Goal: Information Seeking & Learning: Check status

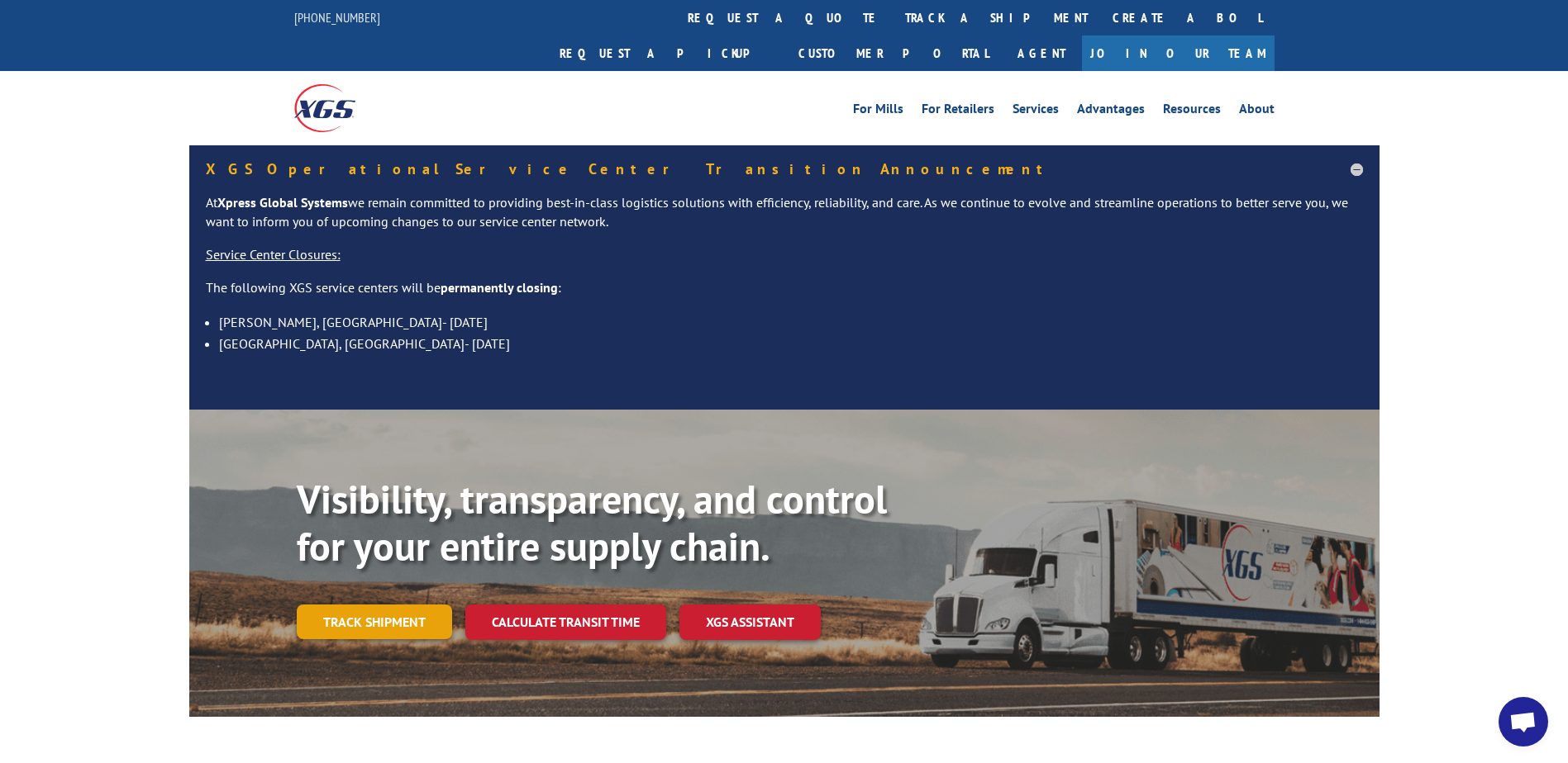
click at [401, 605] on link "Track shipment" at bounding box center [374, 622] width 156 height 35
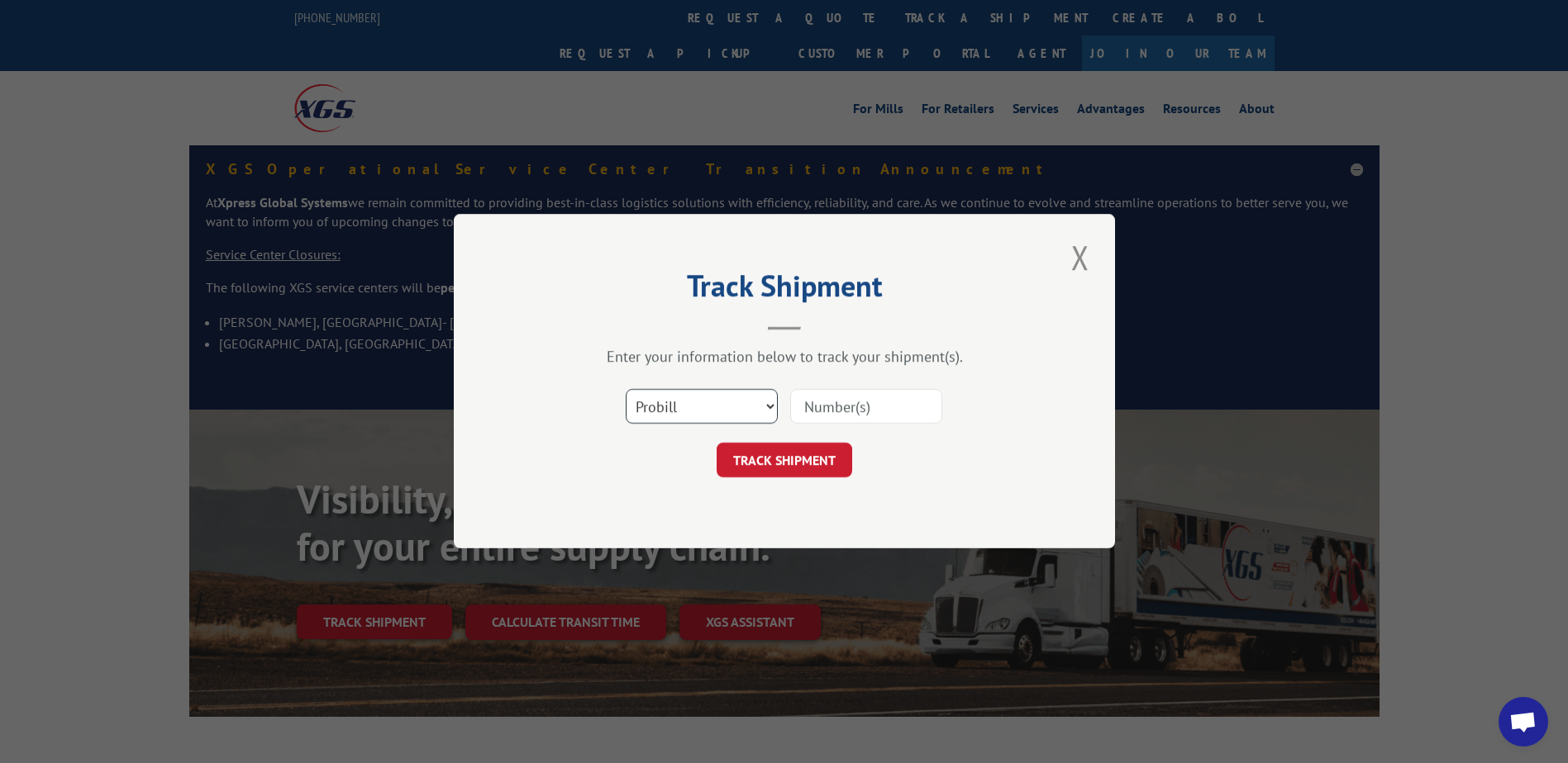
click at [675, 408] on select "Select category... Probill BOL PO" at bounding box center [701, 407] width 152 height 35
select select "bol"
click at [625, 390] on select "Select category... Probill BOL PO" at bounding box center [701, 407] width 152 height 35
paste input "5961203"
type input "5961203"
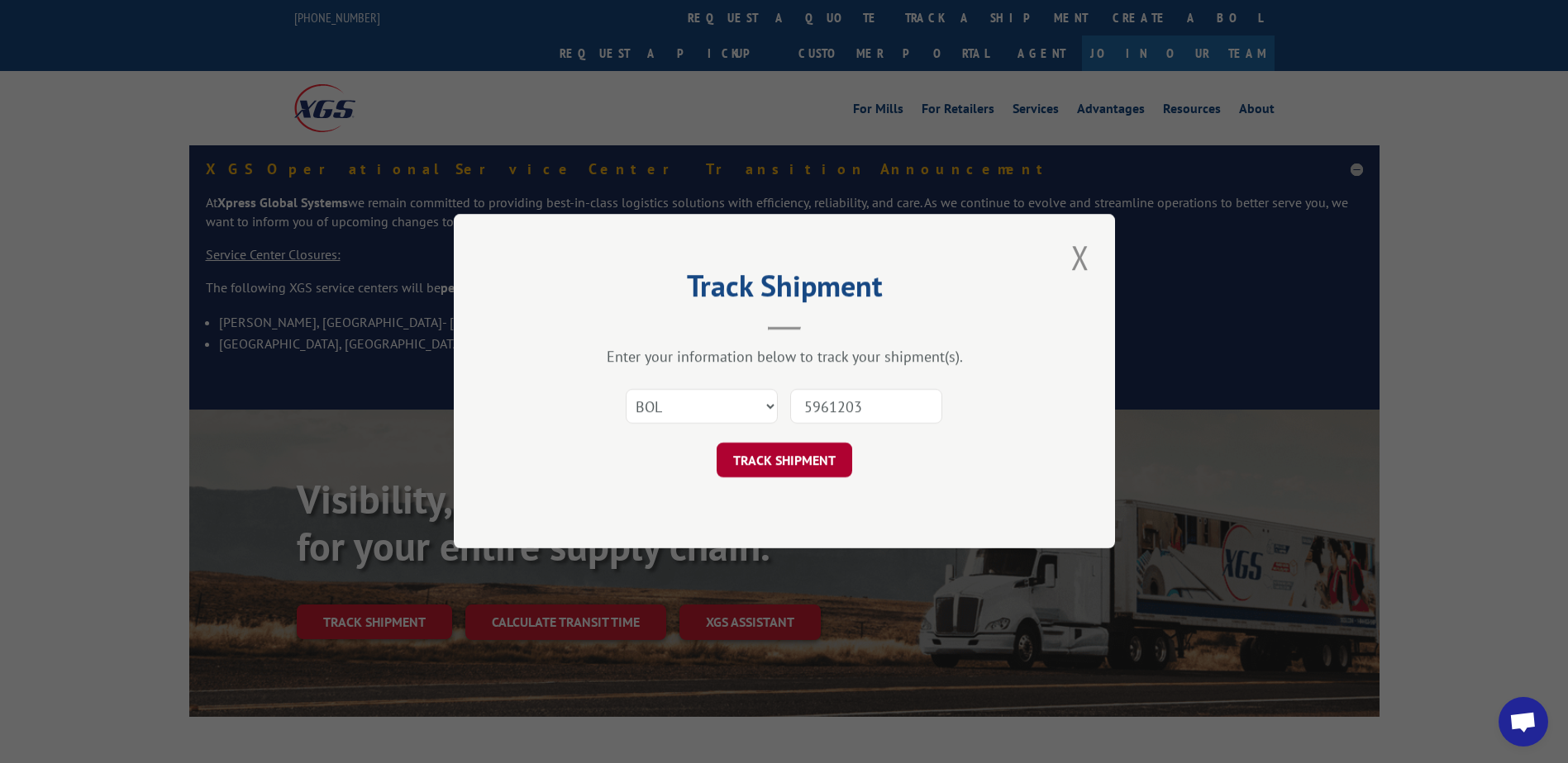
click at [810, 459] on button "TRACK SHIPMENT" at bounding box center [784, 460] width 136 height 35
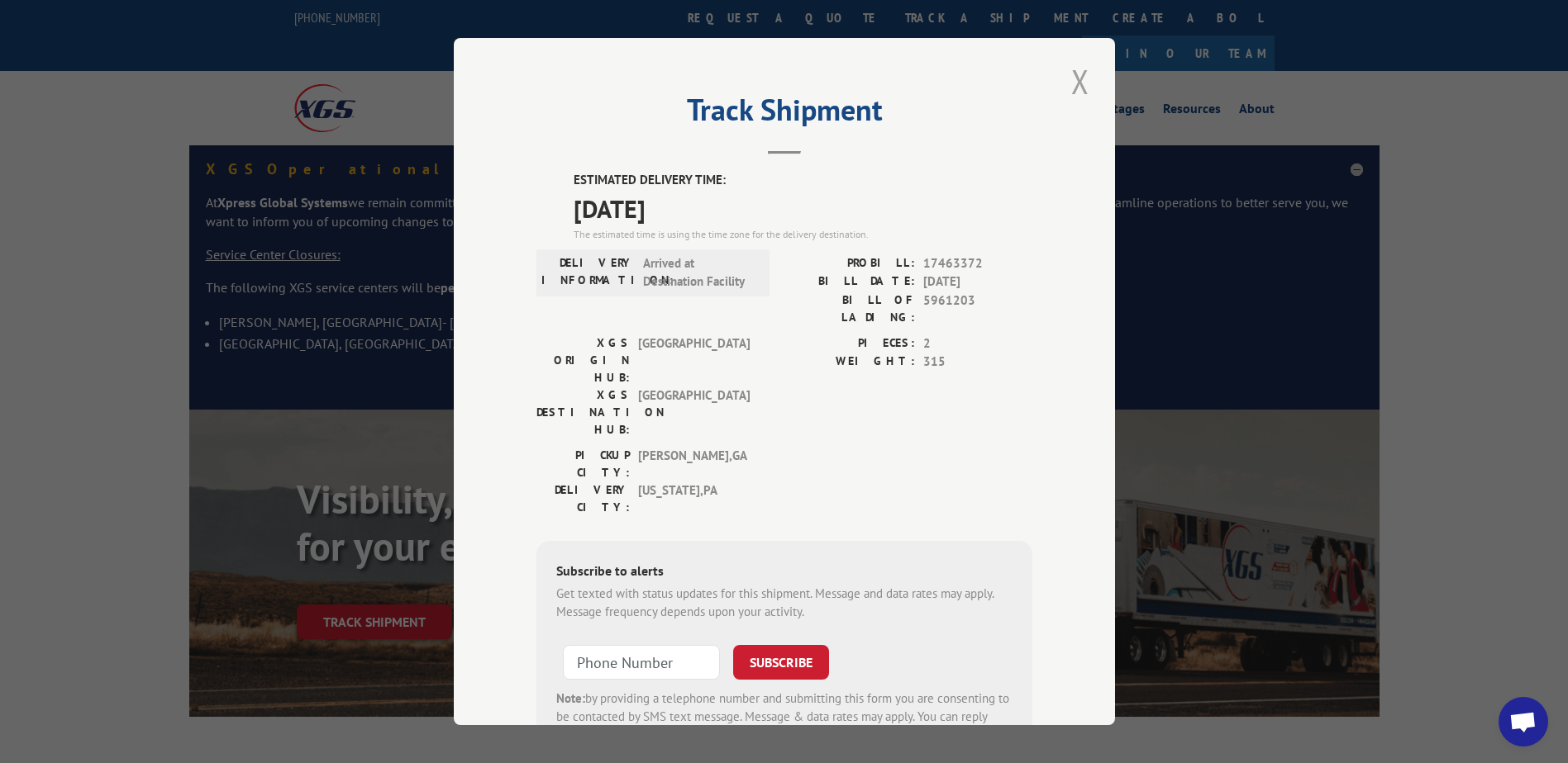
click at [1077, 78] on button "Close modal" at bounding box center [1080, 81] width 28 height 46
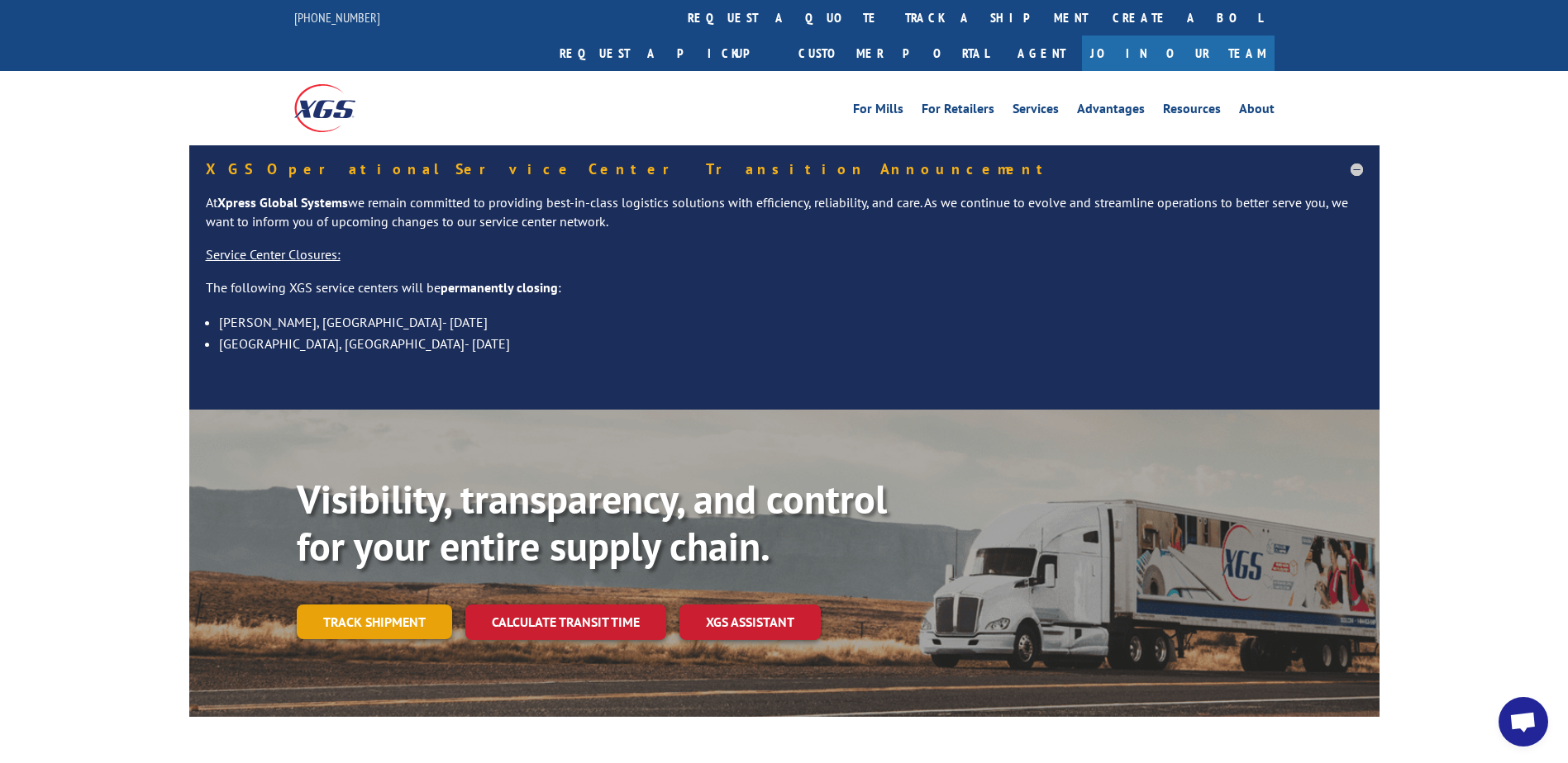
click at [378, 605] on link "Track shipment" at bounding box center [374, 622] width 156 height 35
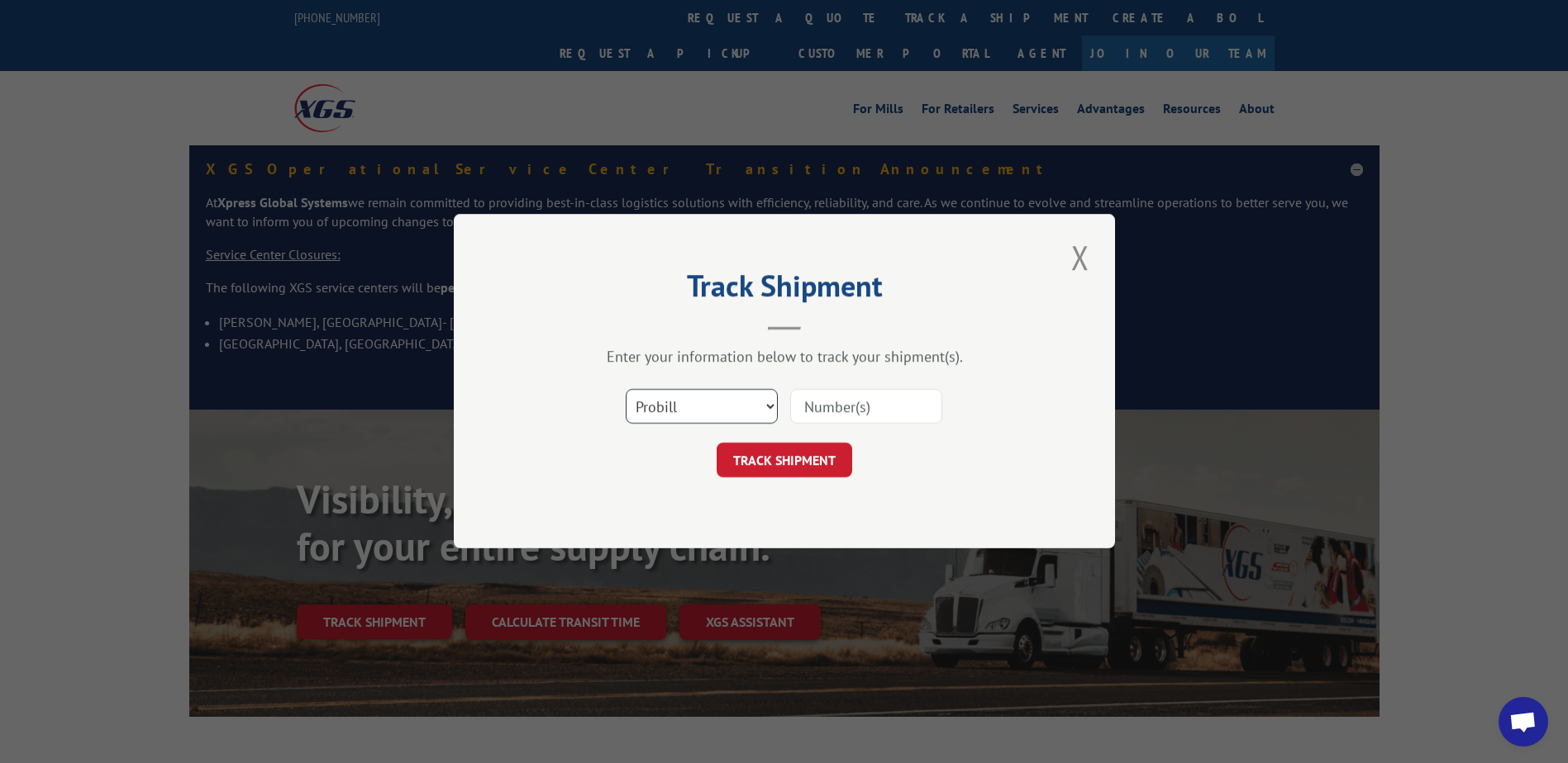
click at [728, 405] on select "Select category... Probill BOL PO" at bounding box center [701, 407] width 152 height 35
select select "bol"
click at [625, 390] on select "Select category... Probill BOL PO" at bounding box center [701, 407] width 152 height 35
click at [862, 403] on input at bounding box center [865, 407] width 152 height 35
paste input "5963166"
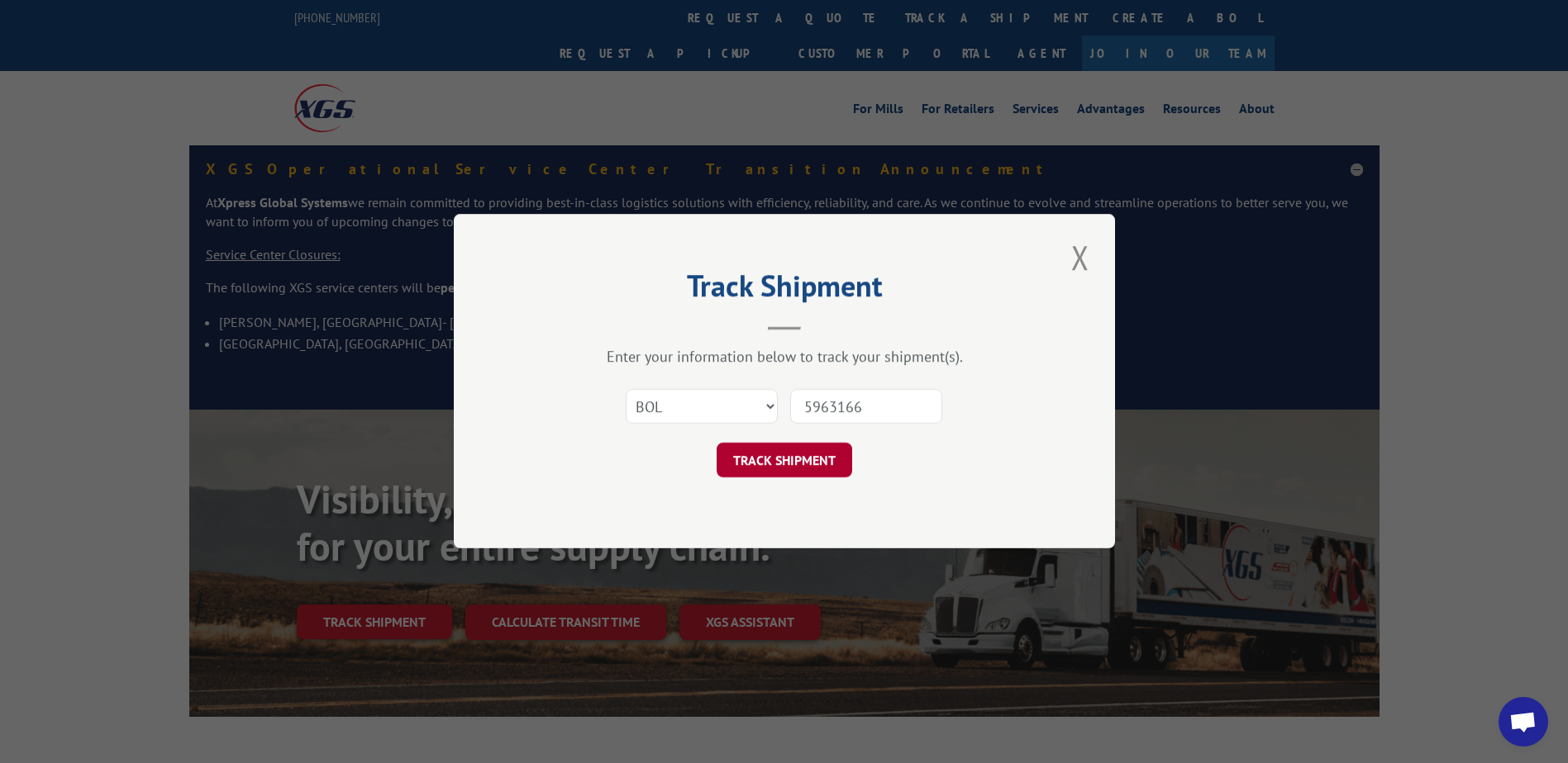
type input "5963166"
click at [791, 457] on button "TRACK SHIPMENT" at bounding box center [784, 460] width 136 height 35
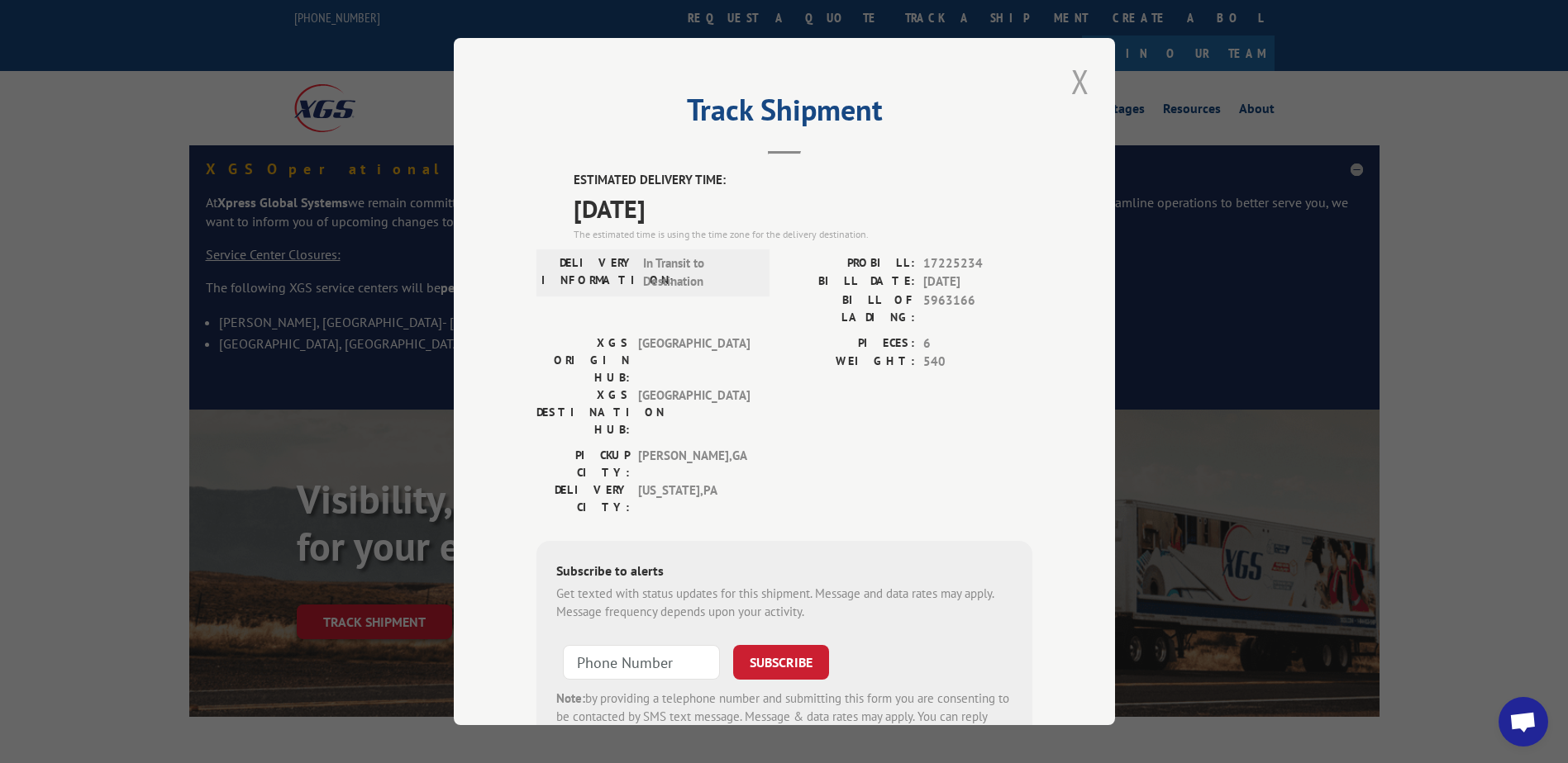
click at [1075, 78] on button "Close modal" at bounding box center [1080, 81] width 28 height 46
